Goal: Transaction & Acquisition: Purchase product/service

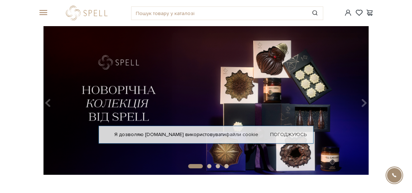
click at [47, 15] on div at bounding box center [42, 13] width 16 height 6
click at [44, 18] on div "#Колекція до Дня Народження #набір цукерок #печиво" at bounding box center [206, 13] width 344 height 26
click at [44, 13] on span at bounding box center [41, 13] width 7 height 6
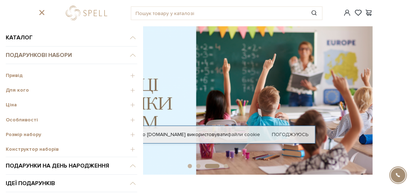
click at [28, 54] on link "Подарункові набори" at bounding box center [72, 56] width 132 height 18
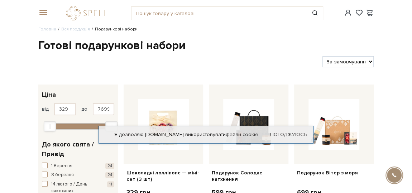
click at [362, 64] on select "За замовчуванням За Ціною (зростання) За Ціною (зменшення) Новинки За популярні…" at bounding box center [347, 61] width 51 height 11
select select "https://spellchocolate.com/our-productions/podarunkovi-box/?sort=p.price&order=…"
click at [322, 56] on select "За замовчуванням За Ціною (зростання) За Ціною (зменшення) Новинки За популярні…" at bounding box center [347, 61] width 51 height 11
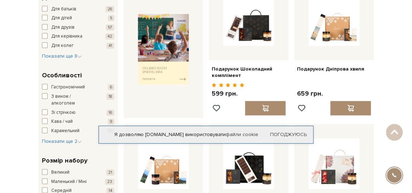
scroll to position [228, 0]
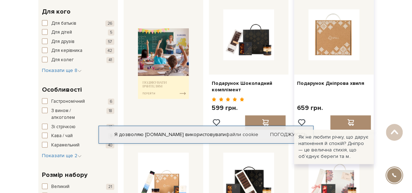
click at [336, 50] on img at bounding box center [333, 34] width 51 height 51
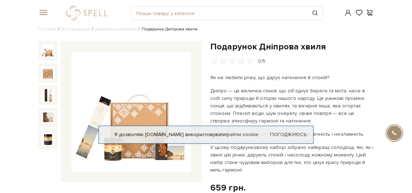
click at [144, 99] on img at bounding box center [131, 112] width 120 height 120
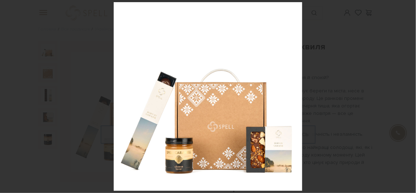
click at [394, 70] on div at bounding box center [208, 96] width 416 height 193
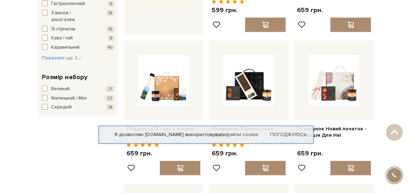
scroll to position [357, 0]
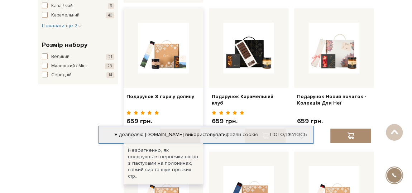
click at [180, 73] on div at bounding box center [162, 47] width 79 height 79
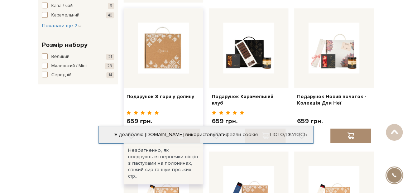
click at [161, 53] on img at bounding box center [163, 48] width 51 height 51
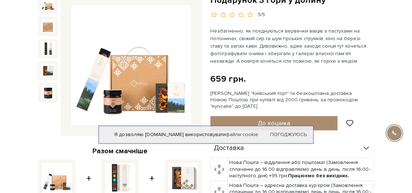
scroll to position [32, 0]
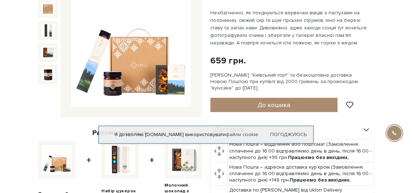
click at [128, 160] on img at bounding box center [120, 160] width 30 height 30
checkbox input "false"
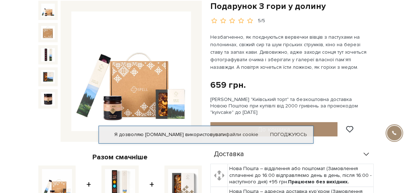
scroll to position [39, 0]
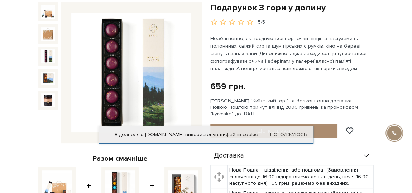
click at [45, 58] on img at bounding box center [48, 56] width 14 height 14
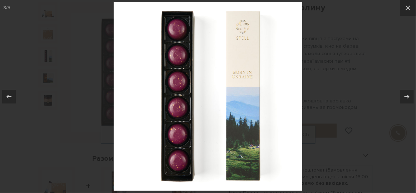
click at [51, 143] on div at bounding box center [208, 96] width 416 height 193
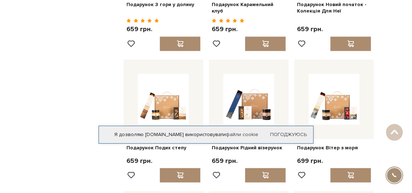
scroll to position [488, 0]
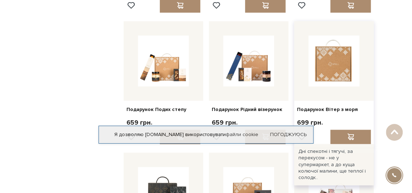
click at [352, 68] on img at bounding box center [333, 60] width 51 height 51
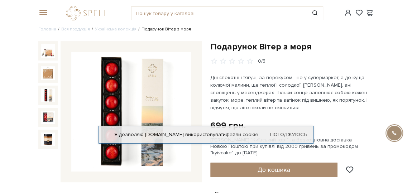
click at [47, 94] on img at bounding box center [48, 95] width 14 height 14
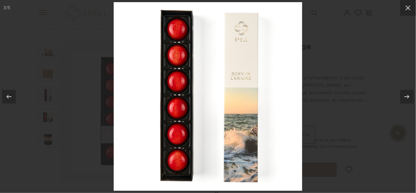
click at [84, 81] on div at bounding box center [208, 96] width 416 height 193
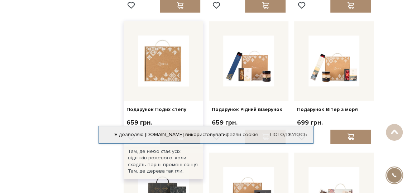
click at [175, 77] on img at bounding box center [163, 60] width 51 height 51
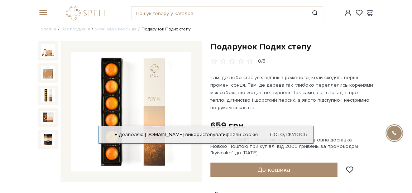
click at [51, 93] on img at bounding box center [48, 95] width 14 height 14
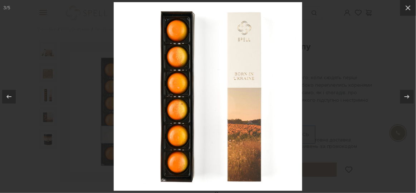
click at [78, 99] on div at bounding box center [208, 96] width 416 height 193
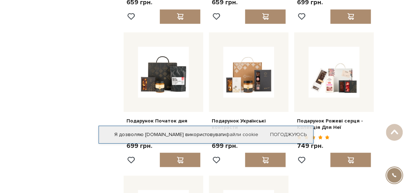
scroll to position [618, 0]
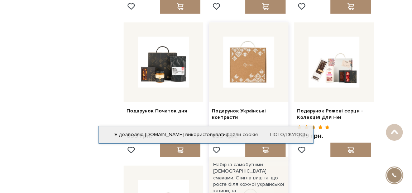
click at [262, 76] on img at bounding box center [248, 62] width 51 height 51
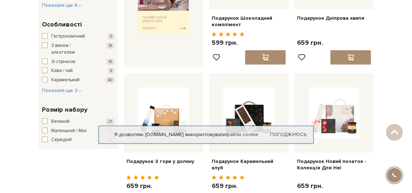
scroll to position [325, 0]
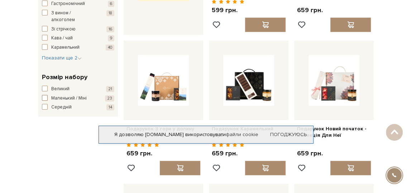
click at [43, 97] on span "button" at bounding box center [45, 98] width 6 height 6
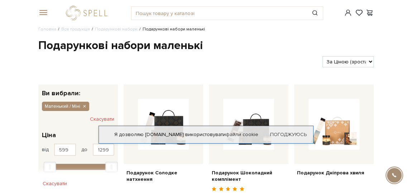
click at [43, 14] on span at bounding box center [41, 13] width 7 height 6
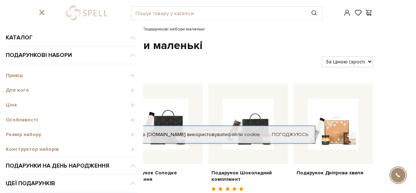
click at [40, 150] on span "Конструктор наборів" at bounding box center [72, 149] width 132 height 6
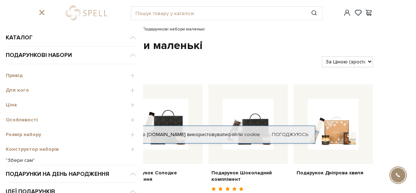
click at [18, 162] on link ""Збери сам"" at bounding box center [72, 160] width 132 height 6
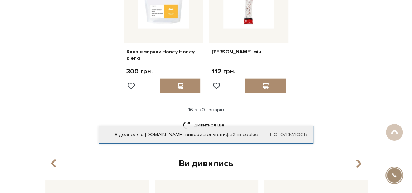
scroll to position [846, 0]
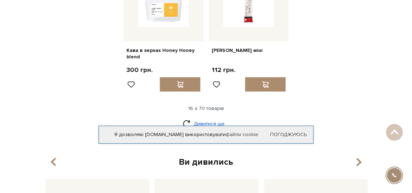
click at [217, 120] on link "Дивитися ще" at bounding box center [206, 123] width 47 height 13
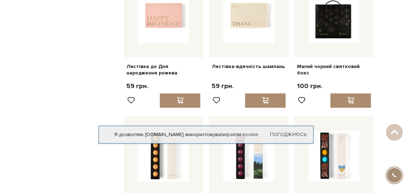
scroll to position [1106, 0]
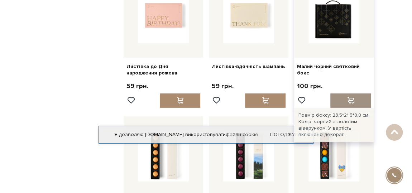
click at [352, 97] on span at bounding box center [350, 100] width 9 height 6
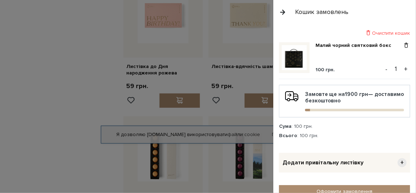
click at [403, 70] on button "+" at bounding box center [406, 69] width 8 height 11
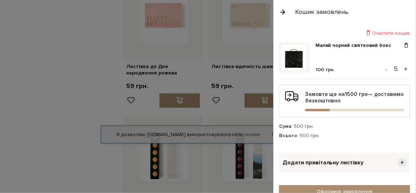
click at [403, 70] on button "+" at bounding box center [406, 69] width 8 height 11
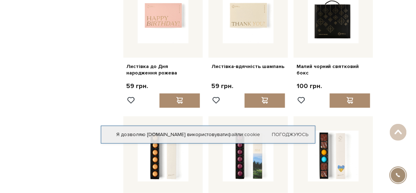
click at [58, 77] on div at bounding box center [208, 96] width 416 height 193
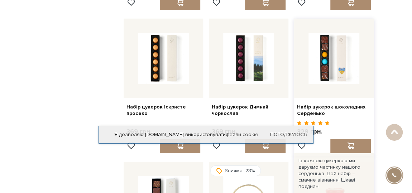
scroll to position [1236, 0]
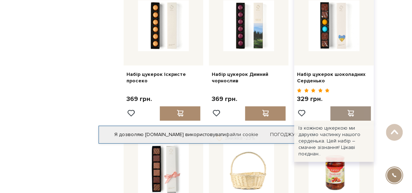
click at [346, 113] on div at bounding box center [350, 113] width 40 height 14
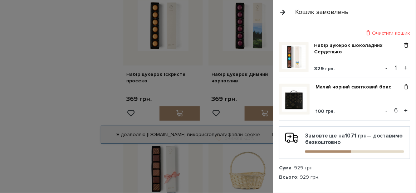
click at [93, 98] on div at bounding box center [208, 96] width 416 height 193
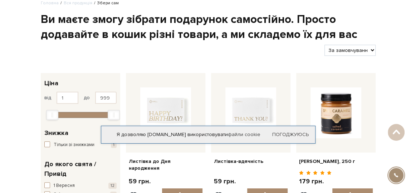
scroll to position [0, 0]
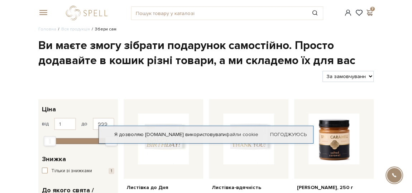
click at [366, 13] on span at bounding box center [369, 13] width 9 height 8
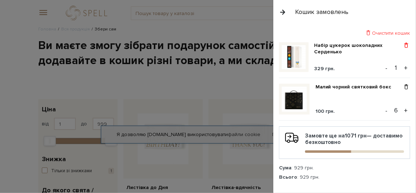
click at [403, 44] on span at bounding box center [407, 45] width 8 height 6
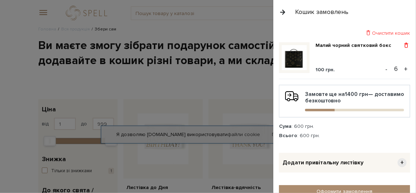
click at [403, 46] on span at bounding box center [407, 45] width 8 height 6
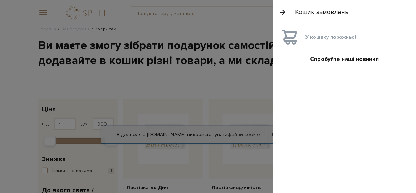
click at [143, 85] on div at bounding box center [208, 96] width 416 height 193
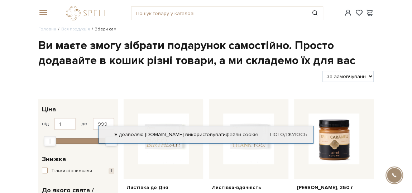
click at [40, 15] on span at bounding box center [41, 13] width 7 height 6
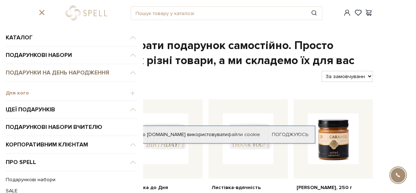
click at [51, 76] on link "Подарунки на День народження" at bounding box center [72, 73] width 132 height 18
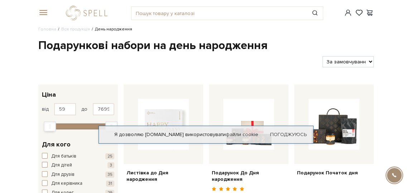
click at [363, 57] on div "Фільтри За замовчуванням За Ціною (зростання) За Ціною (зменшення) Новинки За п…" at bounding box center [205, 58] width 341 height 17
click at [363, 58] on select "За замовчуванням За Ціною (зростання) За Ціною (зменшення) Новинки За популярні…" at bounding box center [347, 61] width 51 height 11
select select "[URL][DOMAIN_NAME]"
click at [322, 56] on select "За замовчуванням За Ціною (зростання) За Ціною (зменшення) Новинки За популярні…" at bounding box center [347, 61] width 51 height 11
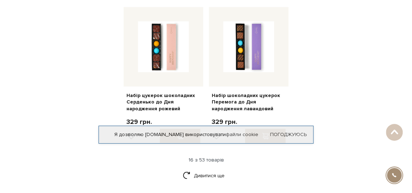
scroll to position [911, 0]
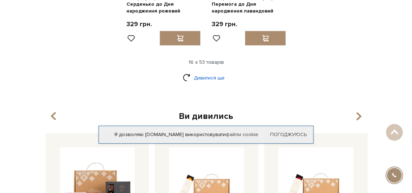
click at [209, 72] on link "Дивитися ще" at bounding box center [206, 78] width 47 height 13
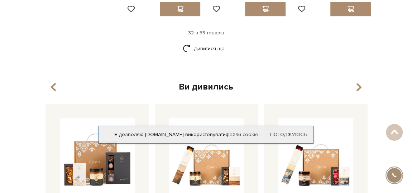
scroll to position [1626, 0]
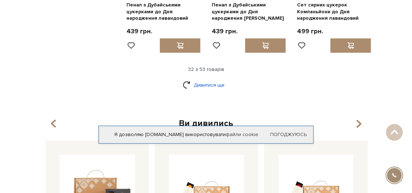
click at [207, 79] on link "Дивитися ще" at bounding box center [206, 85] width 47 height 13
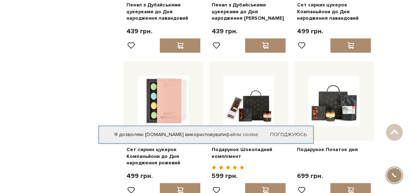
scroll to position [1659, 0]
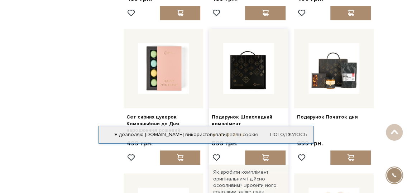
click at [260, 60] on img at bounding box center [248, 68] width 51 height 51
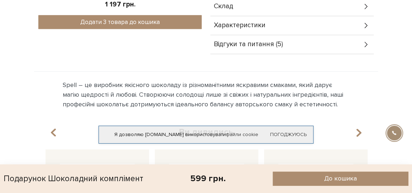
scroll to position [293, 0]
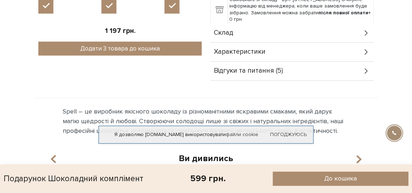
click at [234, 36] on div "Склад" at bounding box center [291, 33] width 163 height 19
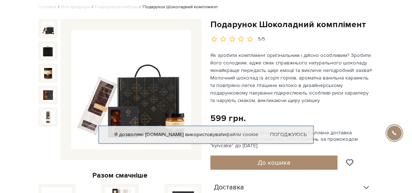
scroll to position [32, 0]
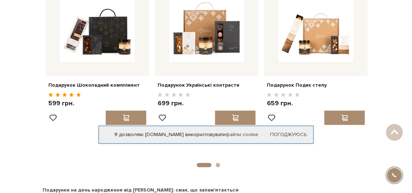
scroll to position [1057, 0]
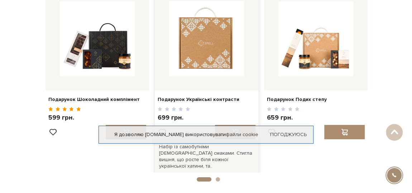
click at [222, 38] on img at bounding box center [206, 38] width 75 height 75
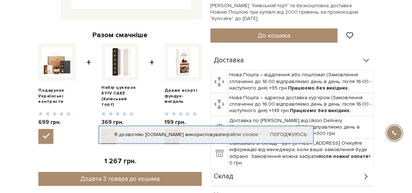
scroll to position [293, 0]
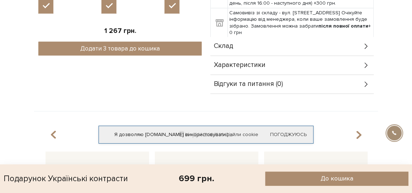
click at [232, 40] on div "Склад" at bounding box center [291, 46] width 163 height 19
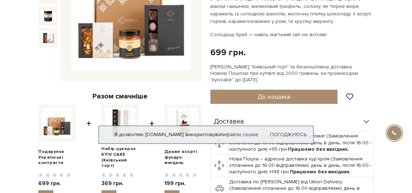
scroll to position [0, 0]
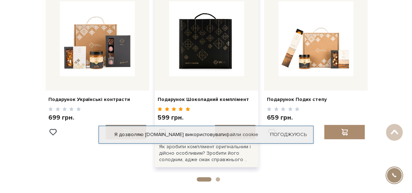
click at [223, 52] on img at bounding box center [206, 38] width 75 height 75
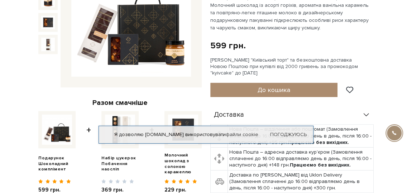
scroll to position [97, 0]
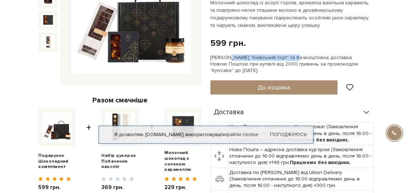
drag, startPoint x: 210, startPoint y: 57, endPoint x: 277, endPoint y: 58, distance: 67.6
click at [277, 58] on div "Подарунок Шоколадний комплімент [DATE] грн. Оплата частинами: [PERSON_NAME] "Ки…" at bounding box center [292, 110] width 172 height 332
copy div "[PERSON_NAME] "Київський торт""
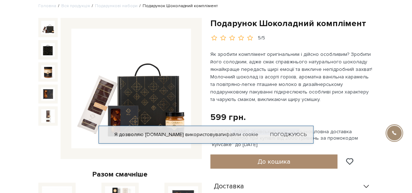
scroll to position [0, 0]
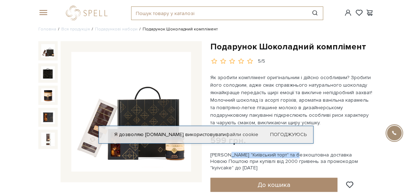
click at [169, 8] on input "text" at bounding box center [218, 13] width 175 height 13
paste input "[PERSON_NAME] "Київський торт""
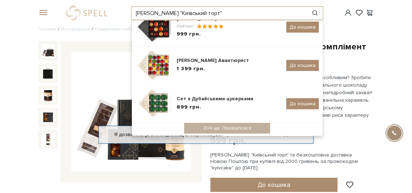
scroll to position [180, 0]
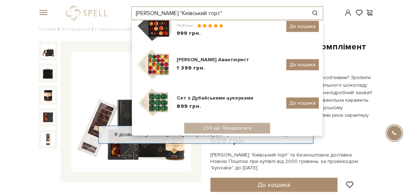
click at [172, 10] on input "[PERSON_NAME] "Київський торт"" at bounding box center [218, 13] width 175 height 13
drag, startPoint x: 172, startPoint y: 10, endPoint x: 145, endPoint y: 12, distance: 26.9
click at [145, 12] on input "Сет Цукерок "Київський торт"" at bounding box center [218, 13] width 175 height 13
click at [167, 10] on input "Сет Цукерок "Київський торт"" at bounding box center [218, 13] width 175 height 13
click at [172, 12] on input "Сет Цукерок "Київський торт"" at bounding box center [218, 13] width 175 height 13
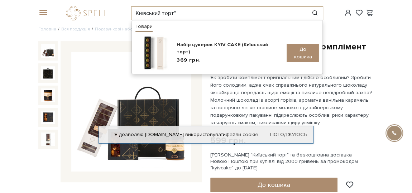
scroll to position [0, 0]
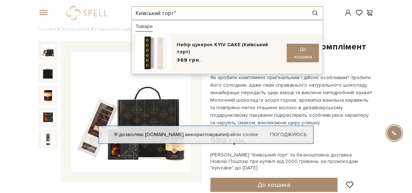
type input "Київський торт""
click at [163, 52] on img at bounding box center [153, 53] width 36 height 36
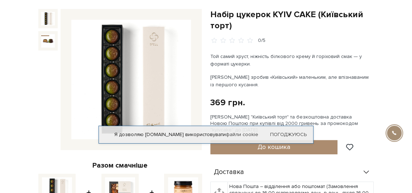
scroll to position [65, 0]
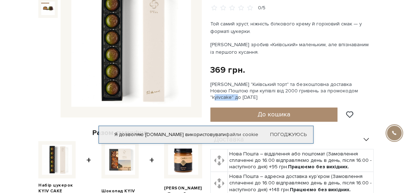
drag, startPoint x: 232, startPoint y: 97, endPoint x: 209, endPoint y: 98, distance: 22.2
click at [209, 98] on div "Набір цукерок KYIV CAKE (Київський торт) 0/5 Той самий хруст, ніжність білковог…" at bounding box center [292, 139] width 172 height 326
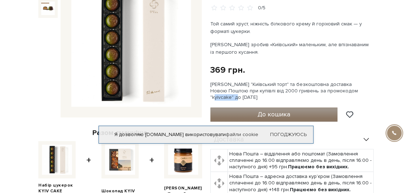
copy div ""kyivcake""
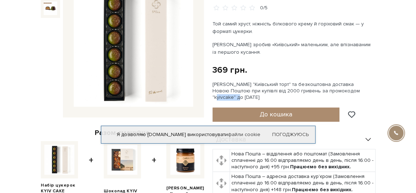
scroll to position [0, 0]
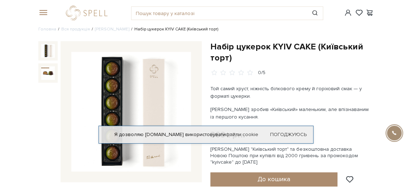
click at [44, 14] on span at bounding box center [41, 13] width 7 height 6
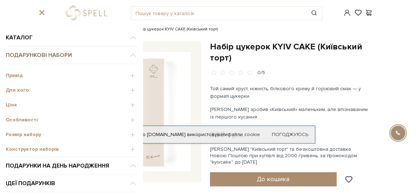
click at [45, 57] on link "Подарункові набори" at bounding box center [72, 56] width 132 height 18
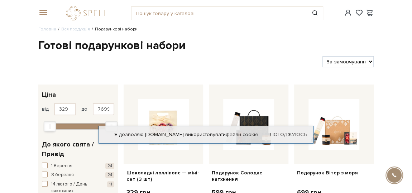
click at [346, 63] on select "За замовчуванням За Ціною (зростання) За Ціною (зменшення) Новинки За популярні…" at bounding box center [347, 61] width 51 height 11
select select "[URL][DOMAIN_NAME]"
click at [322, 56] on select "За замовчуванням За Ціною (зростання) За Ціною (зменшення) Новинки За популярні…" at bounding box center [347, 61] width 51 height 11
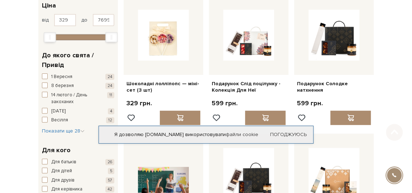
scroll to position [97, 0]
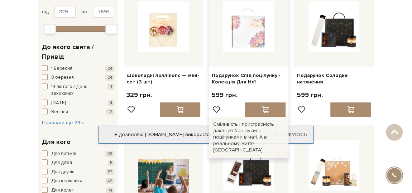
click at [265, 33] on img at bounding box center [248, 26] width 51 height 51
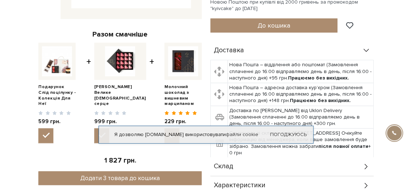
scroll to position [260, 0]
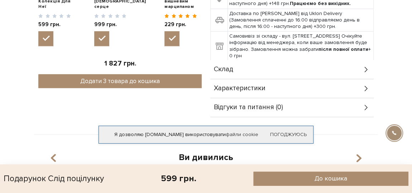
click at [236, 69] on div "Склад" at bounding box center [291, 69] width 163 height 19
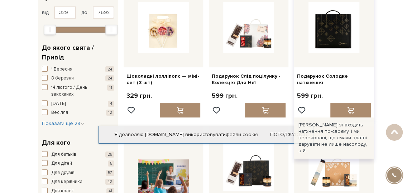
click at [339, 49] on img at bounding box center [333, 27] width 51 height 51
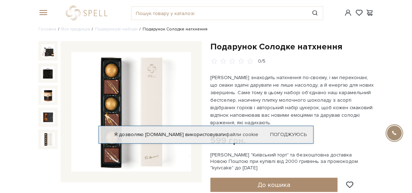
click at [49, 140] on img at bounding box center [48, 139] width 14 height 14
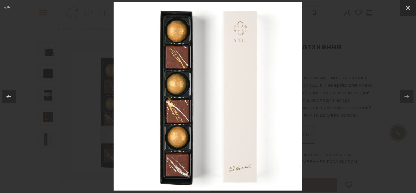
click at [362, 104] on div at bounding box center [208, 96] width 416 height 193
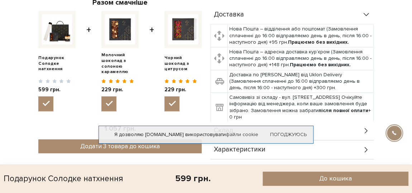
scroll to position [260, 0]
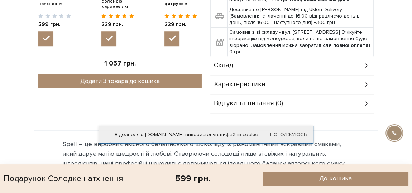
click at [260, 58] on div "Склад" at bounding box center [291, 65] width 163 height 19
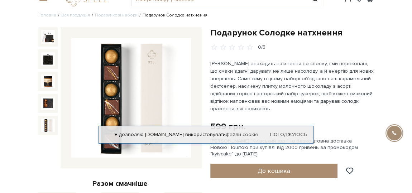
scroll to position [0, 0]
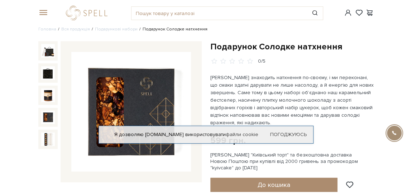
click at [48, 123] on img at bounding box center [48, 118] width 14 height 14
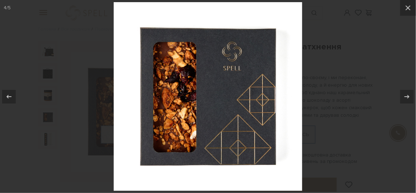
click at [104, 107] on div at bounding box center [208, 96] width 416 height 193
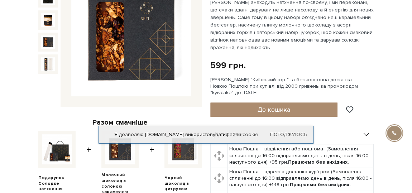
scroll to position [65, 0]
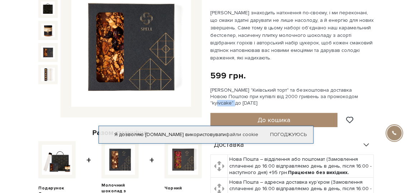
drag, startPoint x: 211, startPoint y: 97, endPoint x: 230, endPoint y: 94, distance: 19.5
click at [230, 94] on div "Сет Цукерок "Київський торт" та безкоштовна доставка Новою Поштою при купівлі в…" at bounding box center [291, 97] width 163 height 20
copy div "kyivcake"
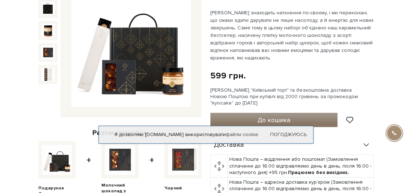
click at [253, 113] on button "До кошика" at bounding box center [273, 120] width 127 height 14
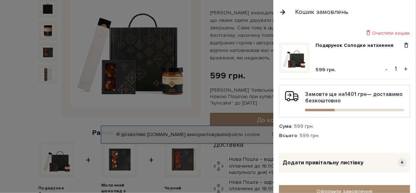
click at [38, 117] on div at bounding box center [208, 96] width 416 height 193
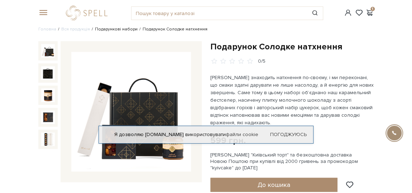
click at [114, 30] on link "Подарункові набори" at bounding box center [116, 28] width 43 height 5
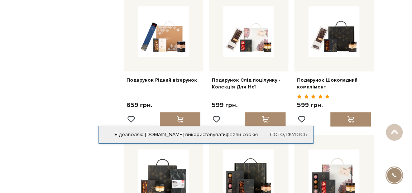
scroll to position [520, 0]
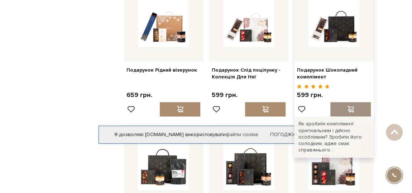
click at [348, 106] on span at bounding box center [350, 109] width 9 height 6
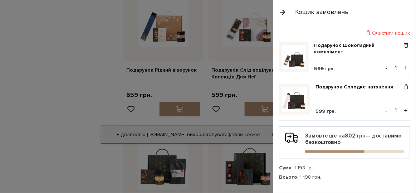
click at [9, 78] on div at bounding box center [208, 96] width 416 height 193
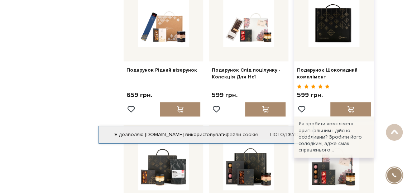
click at [341, 30] on img at bounding box center [333, 21] width 51 height 51
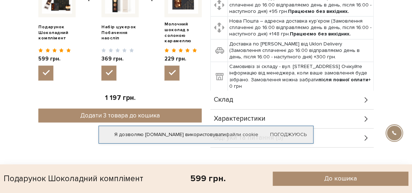
scroll to position [260, 0]
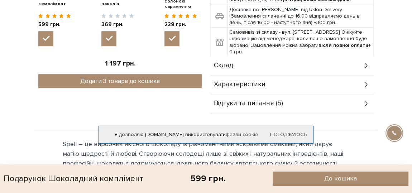
click at [234, 69] on div "Склад" at bounding box center [291, 65] width 163 height 19
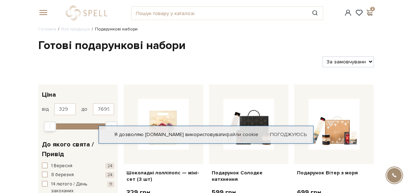
click at [372, 9] on span at bounding box center [369, 13] width 9 height 8
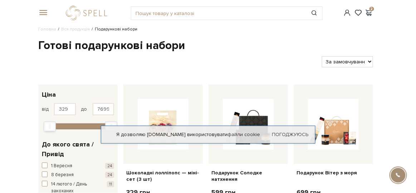
click at [185, 78] on div at bounding box center [208, 96] width 416 height 193
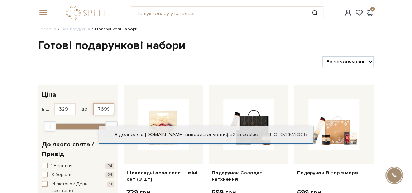
drag, startPoint x: 108, startPoint y: 108, endPoint x: 92, endPoint y: 106, distance: 16.9
click at [93, 107] on input "7699" at bounding box center [104, 109] width 22 height 12
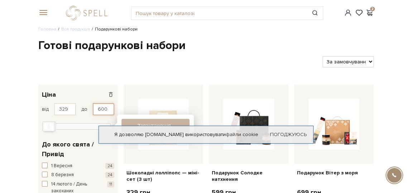
type input "600"
click at [217, 56] on div at bounding box center [177, 61] width 284 height 11
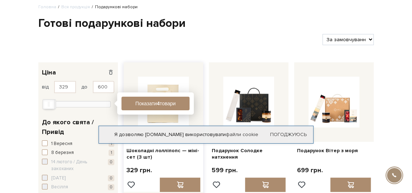
scroll to position [32, 0]
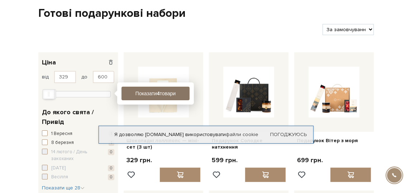
click at [159, 91] on b "4" at bounding box center [158, 94] width 3 height 6
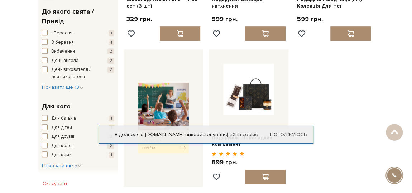
scroll to position [97, 0]
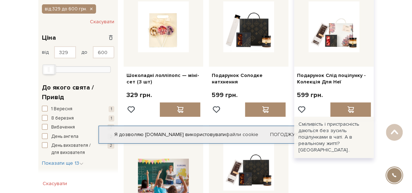
click at [346, 58] on div at bounding box center [333, 26] width 79 height 79
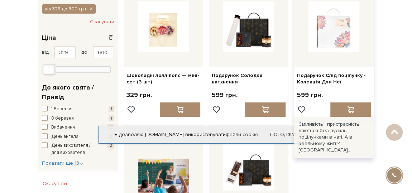
click at [323, 43] on img at bounding box center [333, 26] width 51 height 51
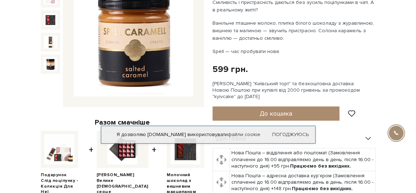
scroll to position [65, 0]
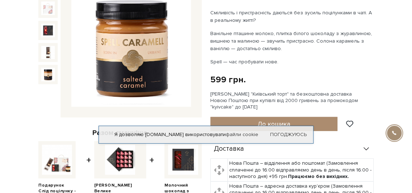
click at [50, 30] on img at bounding box center [48, 31] width 14 height 14
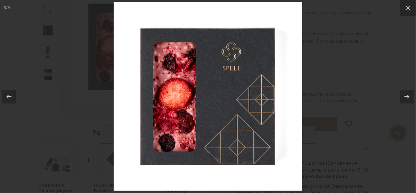
click at [364, 83] on div at bounding box center [208, 96] width 416 height 193
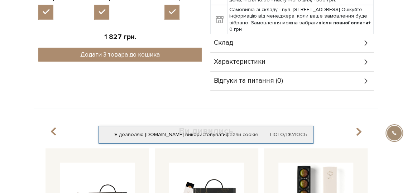
scroll to position [325, 0]
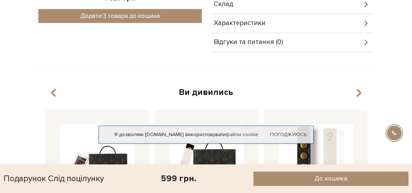
click at [234, 7] on div "Склад" at bounding box center [291, 4] width 163 height 19
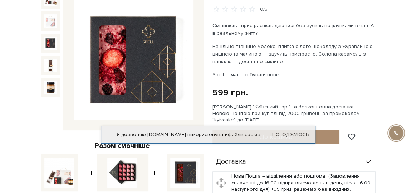
scroll to position [0, 0]
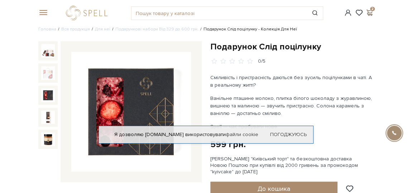
click at [371, 13] on span at bounding box center [369, 13] width 9 height 8
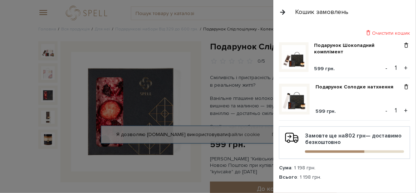
click at [402, 64] on button "+" at bounding box center [406, 68] width 8 height 11
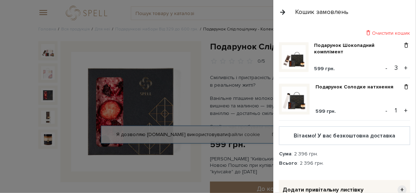
click at [403, 107] on button "+" at bounding box center [406, 110] width 8 height 11
click at [387, 136] on div "Вітаємо! У вас безкоштовна доставка" at bounding box center [344, 135] width 119 height 6
click at [402, 111] on button "+" at bounding box center [406, 110] width 8 height 11
click at [402, 64] on button "+" at bounding box center [406, 68] width 8 height 11
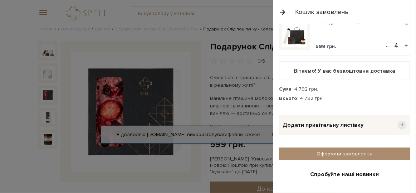
scroll to position [97, 0]
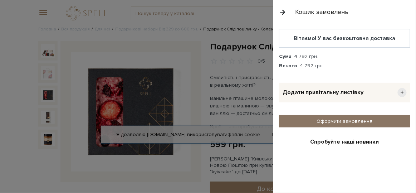
click at [356, 119] on link "Оформити замовлення" at bounding box center [344, 121] width 131 height 13
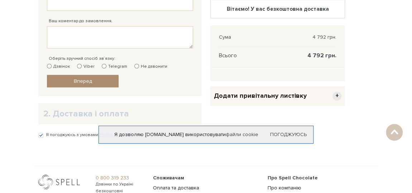
scroll to position [162, 0]
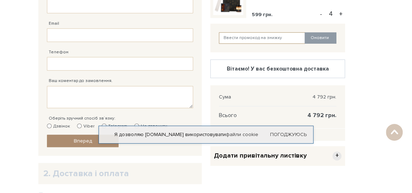
click at [247, 37] on input "text" at bounding box center [262, 37] width 86 height 11
paste input "[URL][DOMAIN_NAME]"
type input "[URL][DOMAIN_NAME]"
drag, startPoint x: 302, startPoint y: 36, endPoint x: 213, endPoint y: 44, distance: 89.1
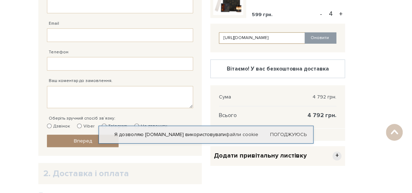
click at [213, 44] on div "[URL][DOMAIN_NAME] [PERSON_NAME]" at bounding box center [277, 38] width 135 height 29
click at [253, 37] on input "text" at bounding box center [262, 37] width 86 height 11
paste input "kyivcake"
type input "kyivcake"
click at [320, 37] on button "Оновити" at bounding box center [320, 37] width 32 height 11
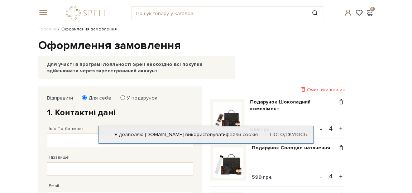
click at [348, 15] on span at bounding box center [348, 13] width 9 height 8
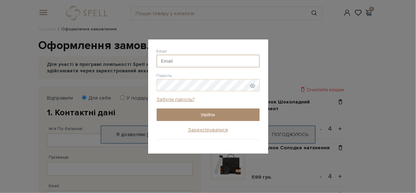
click at [204, 60] on input "Email" at bounding box center [208, 61] width 103 height 13
type input "[EMAIL_ADDRESS][DOMAIN_NAME]"
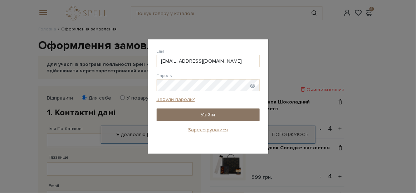
click at [208, 113] on button "Увійти" at bounding box center [208, 114] width 103 height 13
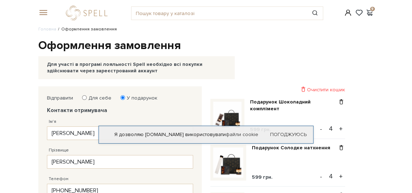
click at [86, 99] on label "Для себе" at bounding box center [98, 98] width 28 height 6
click at [86, 99] on input "Для себе" at bounding box center [84, 97] width 5 height 5
radio input "true"
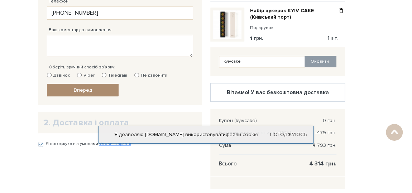
scroll to position [195, 0]
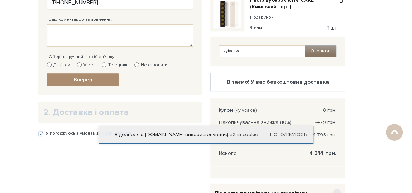
click at [325, 52] on button "Оновити" at bounding box center [320, 50] width 32 height 11
